Goal: Information Seeking & Learning: Learn about a topic

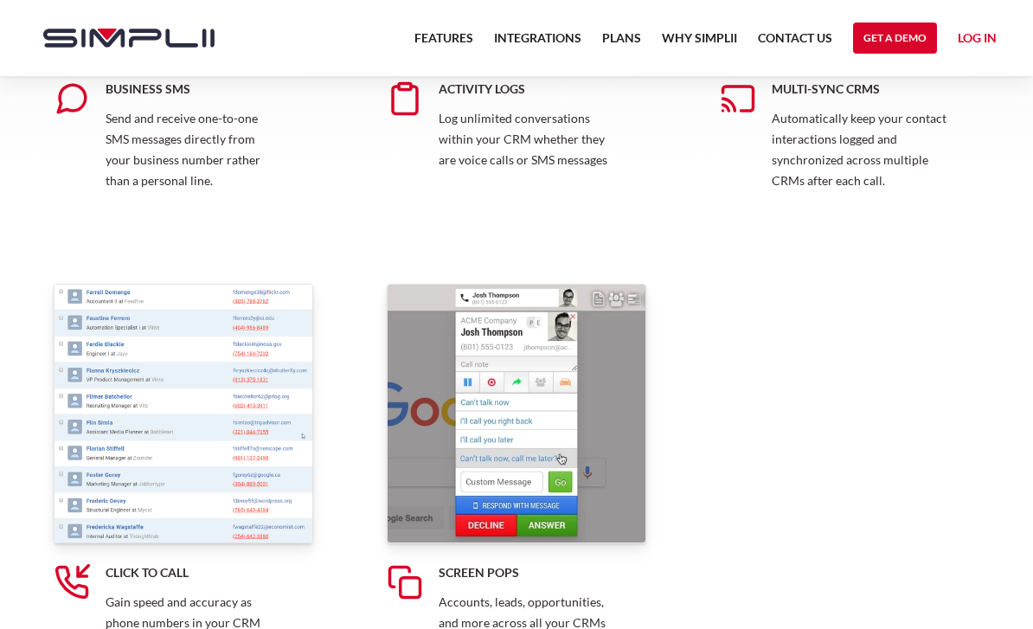
scroll to position [1212, 0]
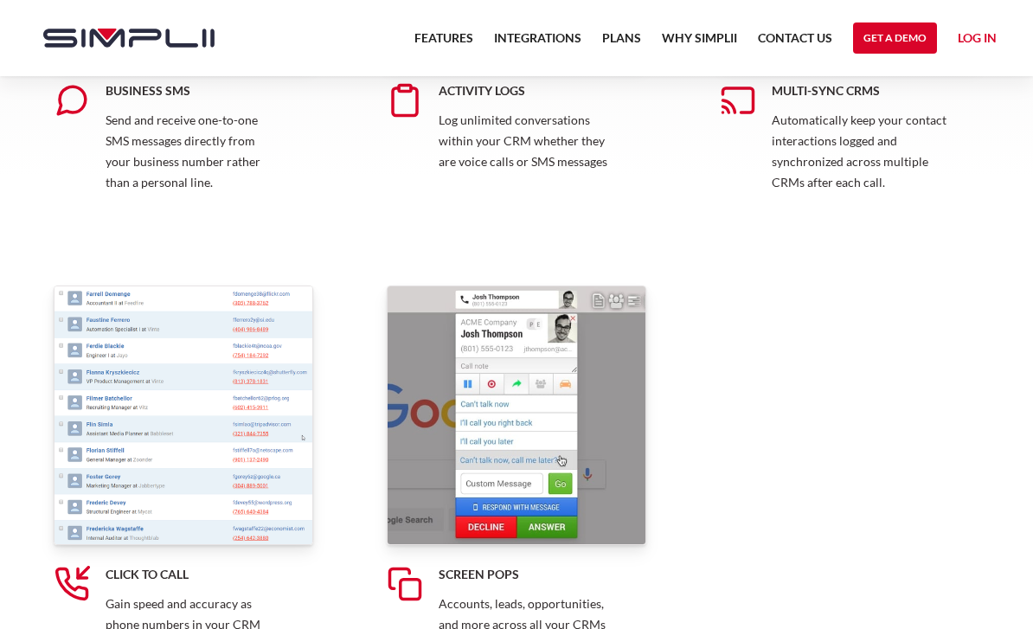
click at [563, 37] on link "Integrations" at bounding box center [537, 43] width 87 height 31
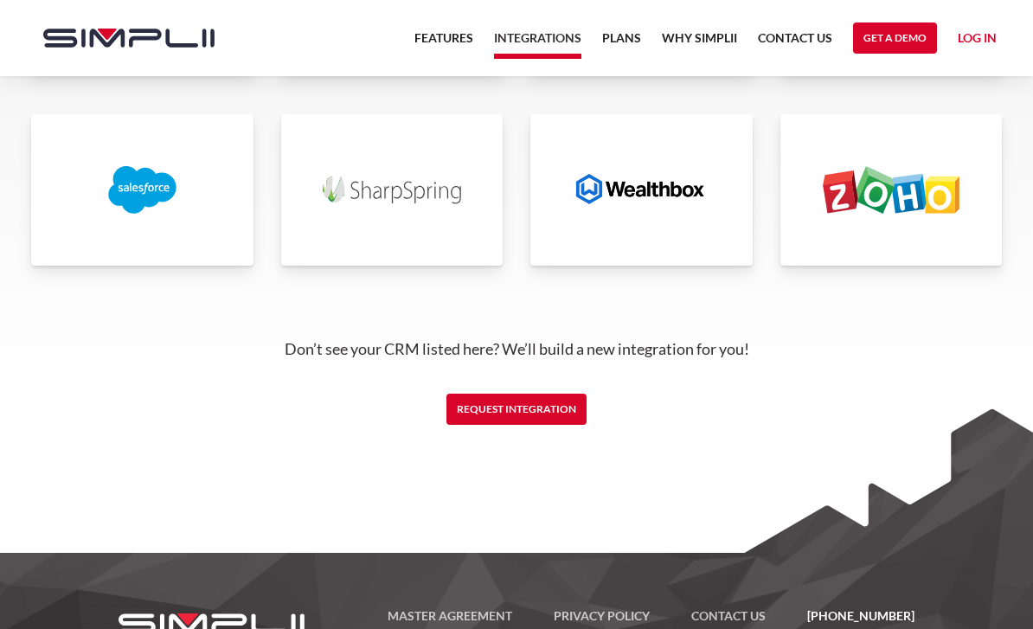
scroll to position [4217, 0]
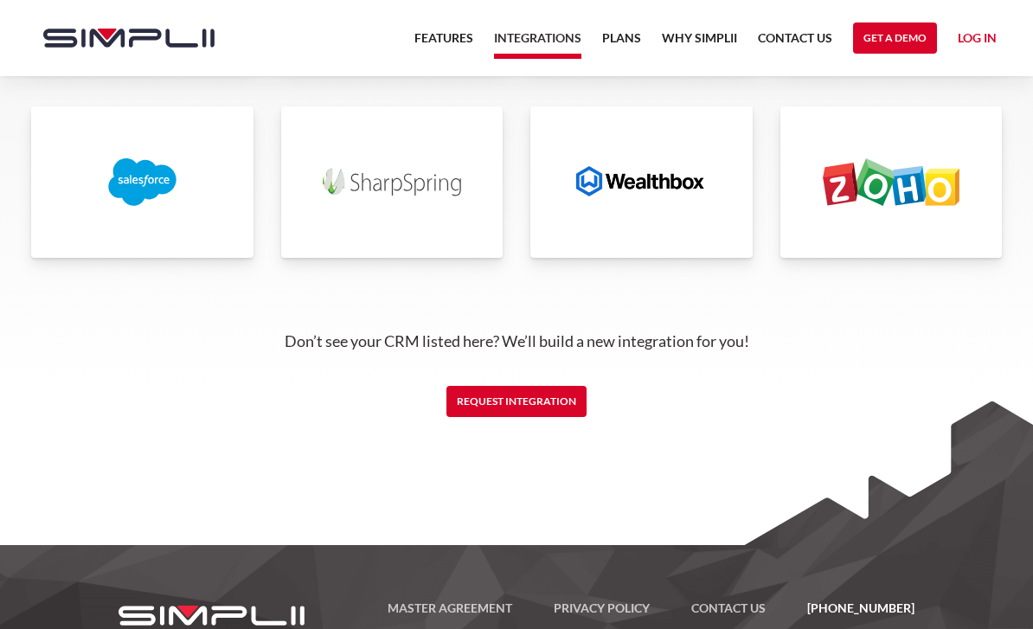
click at [987, 141] on link at bounding box center [892, 181] width 222 height 151
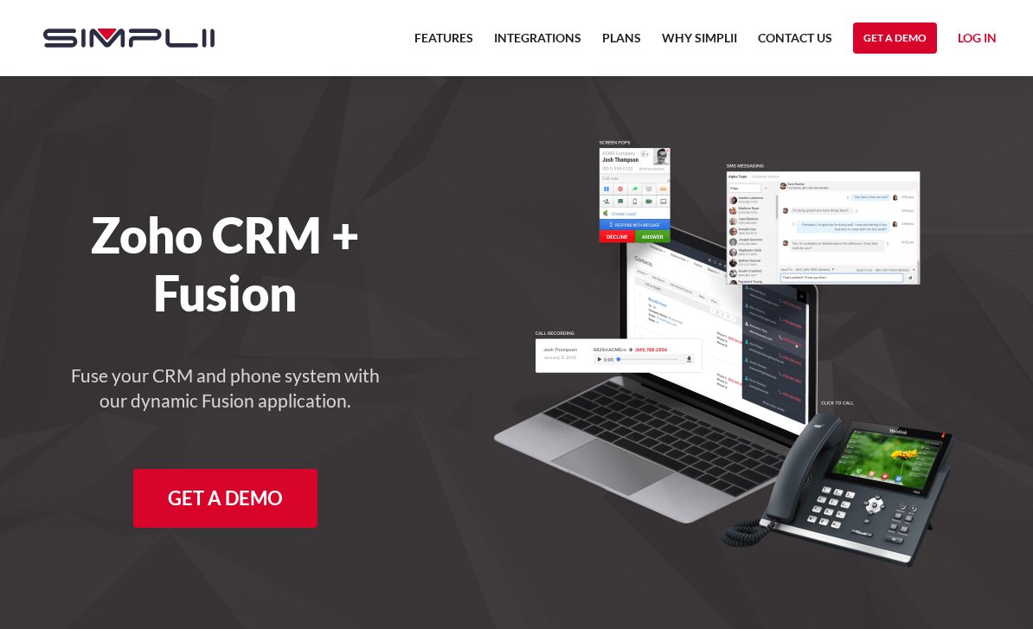
click at [630, 34] on link "Plans" at bounding box center [621, 43] width 39 height 31
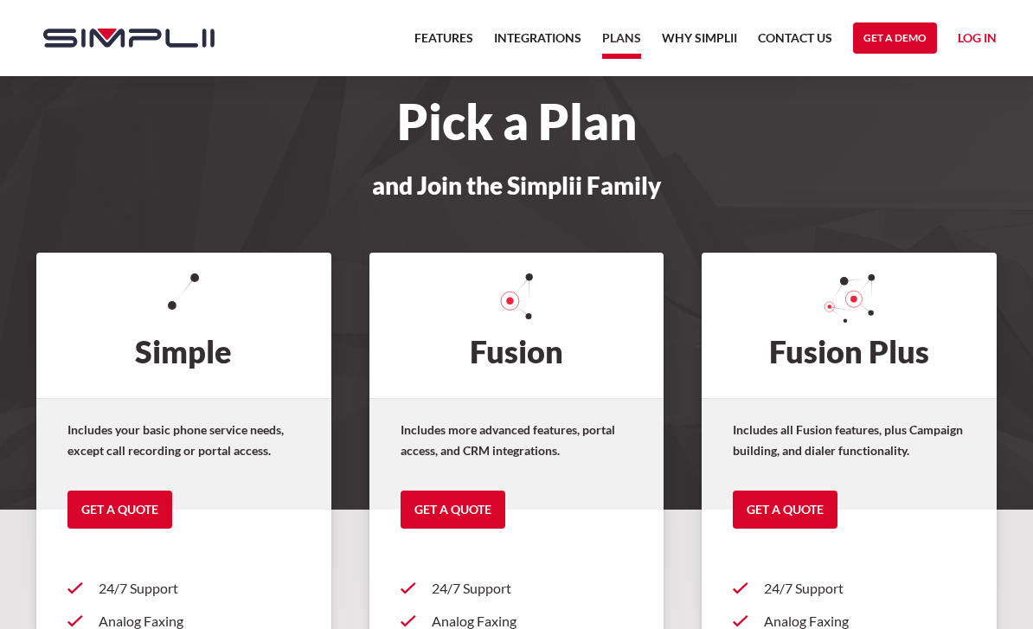
scroll to position [26, 0]
